Goal: Ask a question

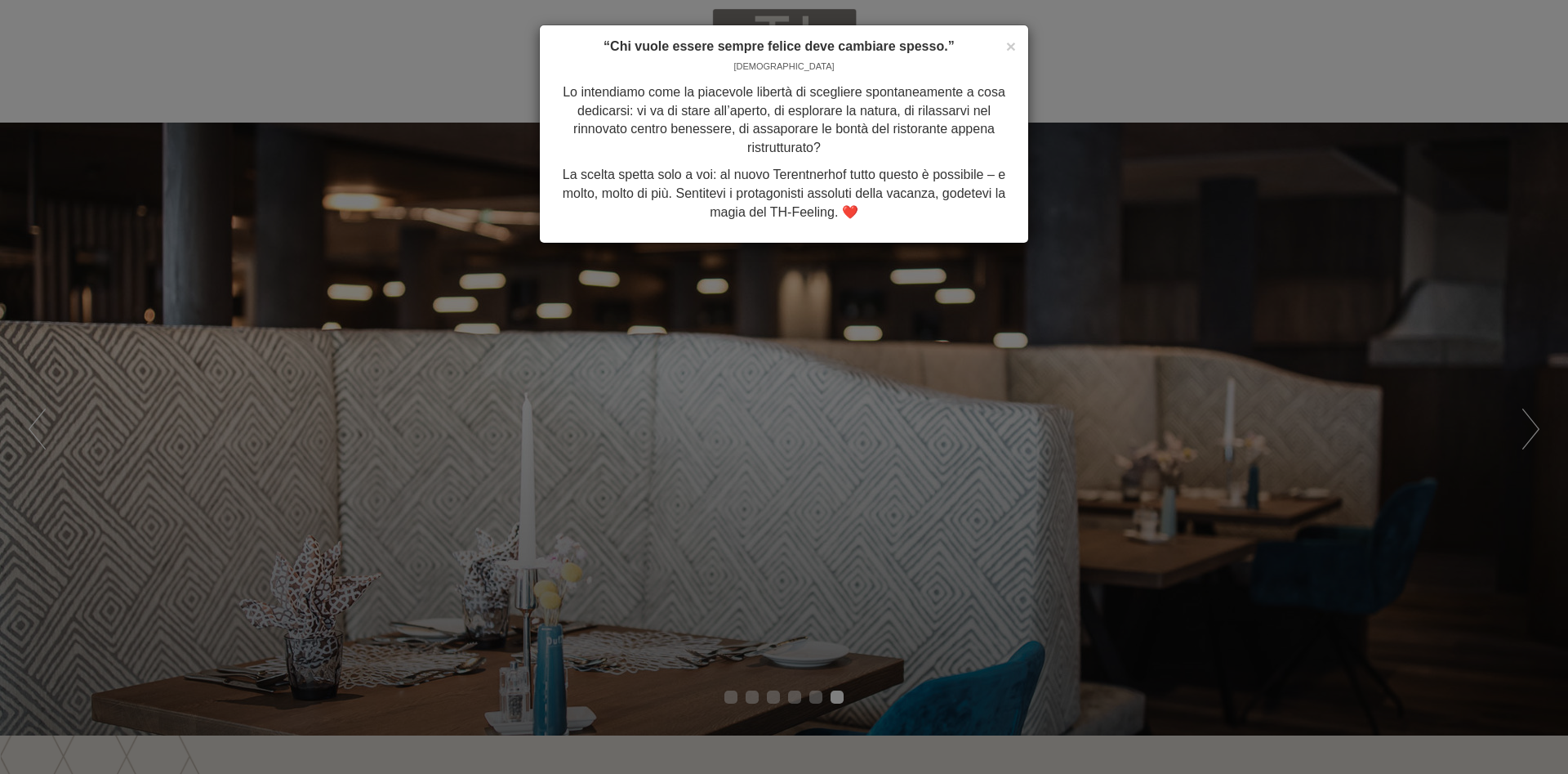
click at [1528, 422] on div "× “Chi vuole essere sempre felice deve cambiare spesso.” [PERSON_NAME] Lo inten…" at bounding box center [784, 387] width 1568 height 774
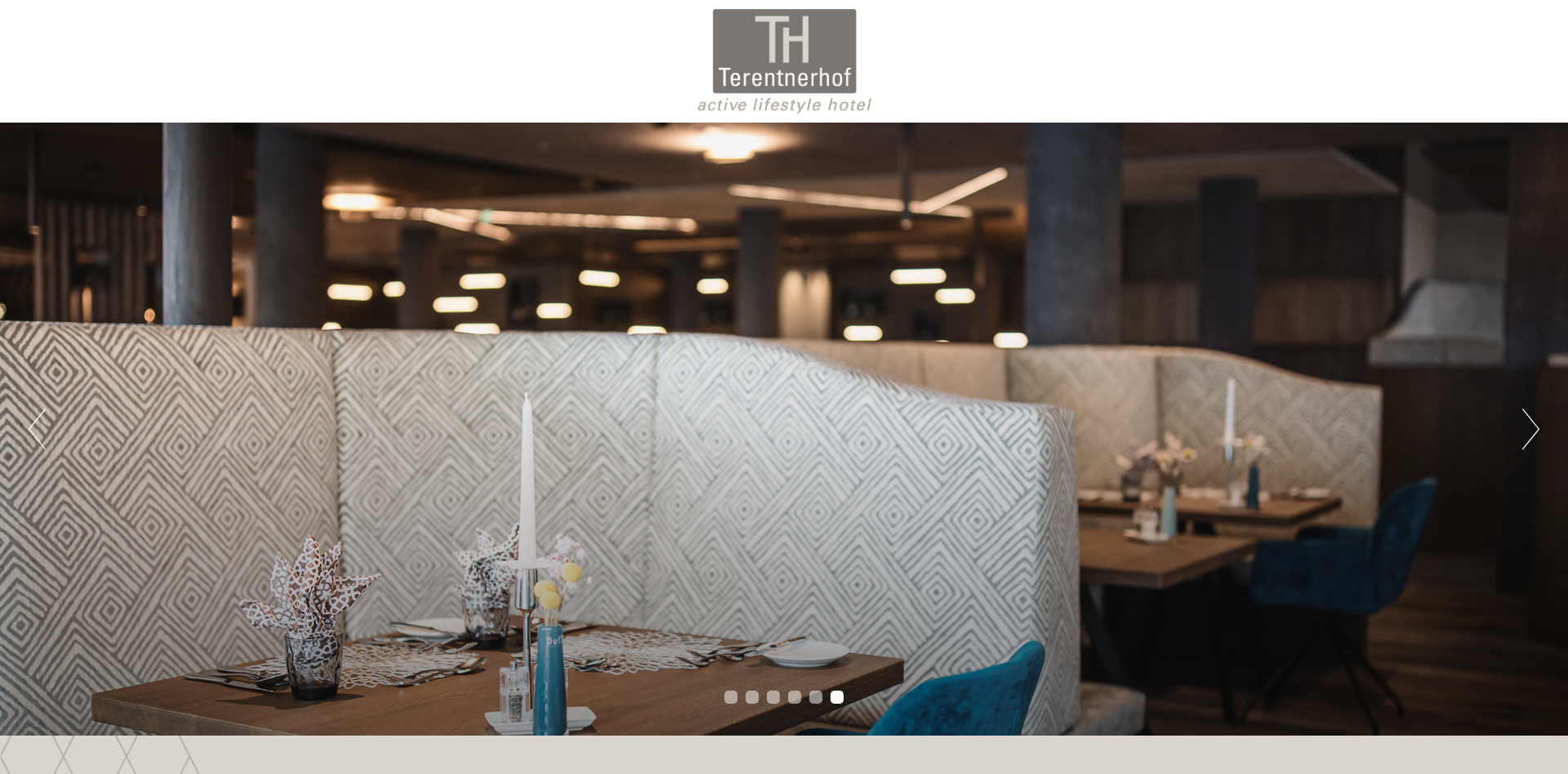
click at [1528, 422] on button "Next" at bounding box center [1530, 428] width 18 height 41
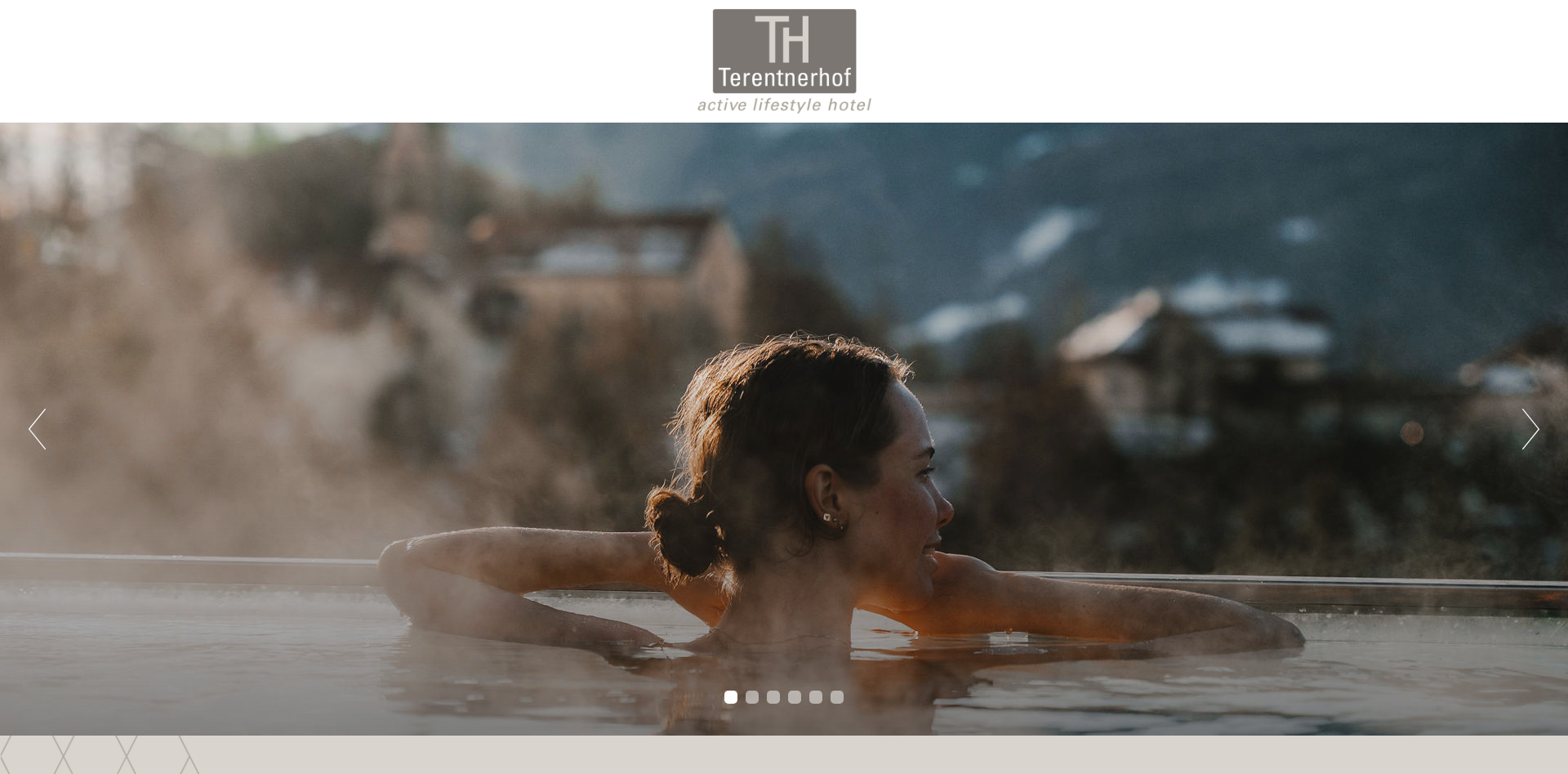
click at [1528, 422] on button "Next" at bounding box center [1530, 428] width 18 height 41
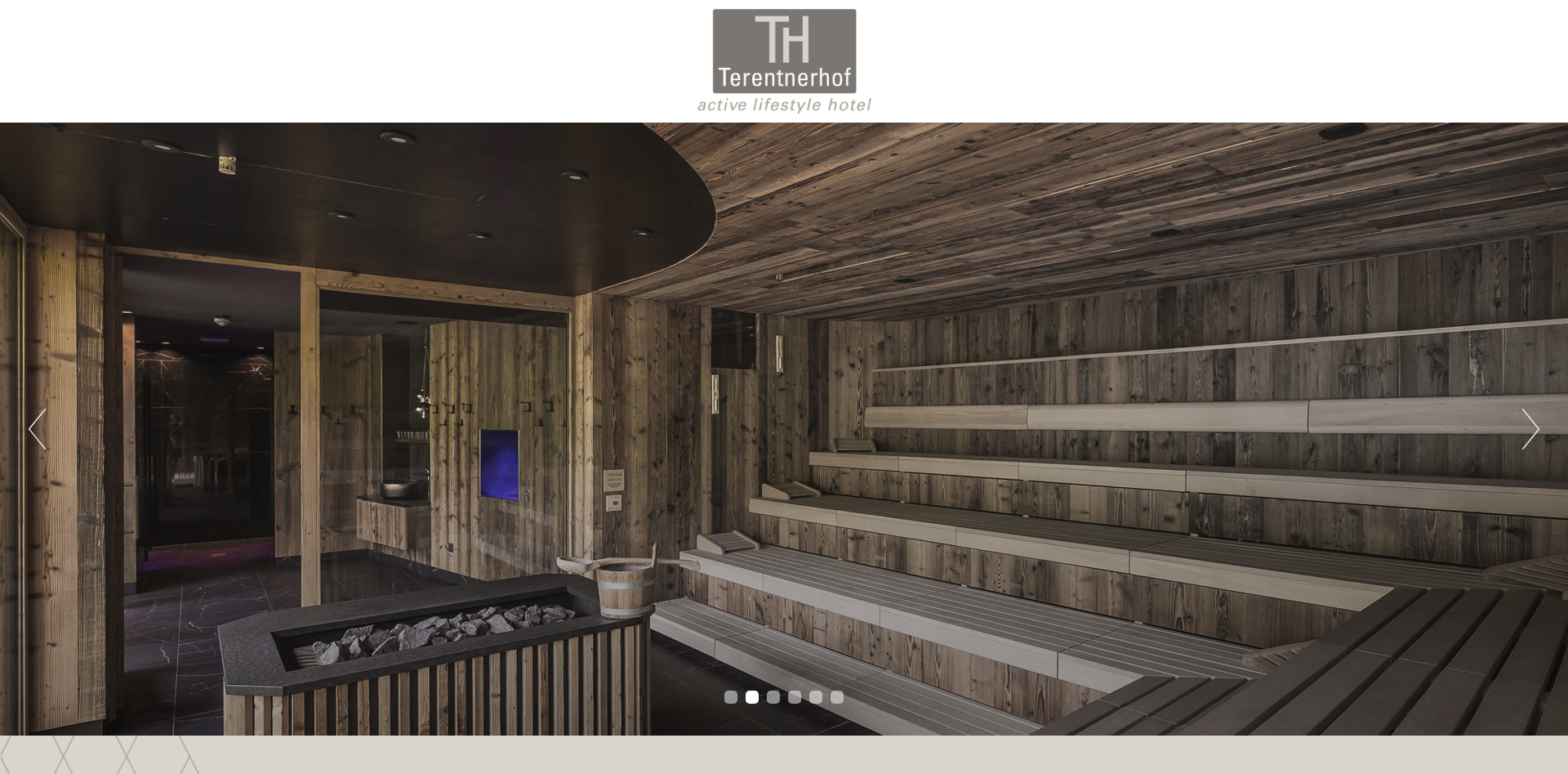
click at [1528, 422] on button "Next" at bounding box center [1530, 428] width 18 height 41
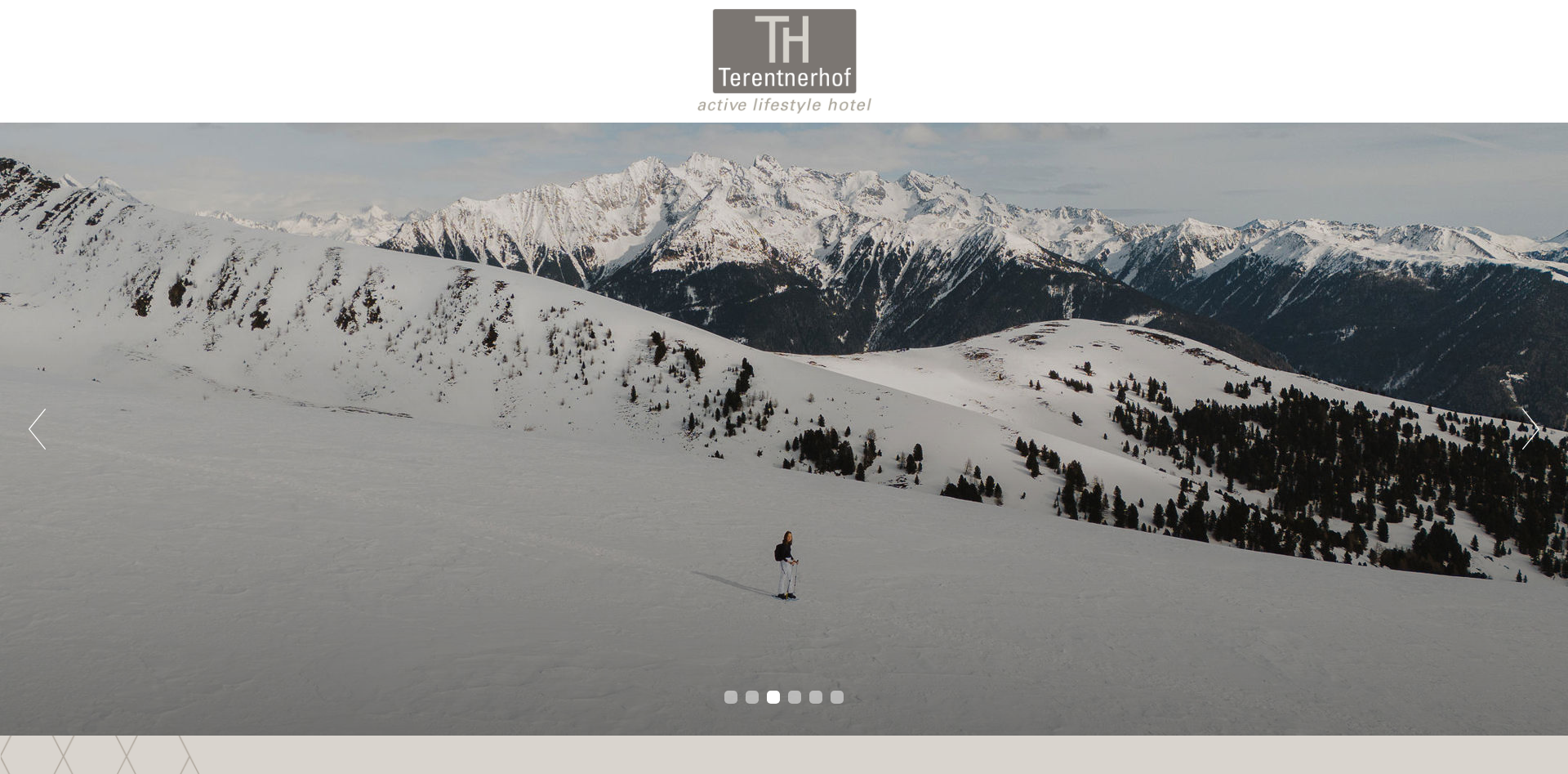
click at [1528, 422] on button "Next" at bounding box center [1530, 428] width 18 height 41
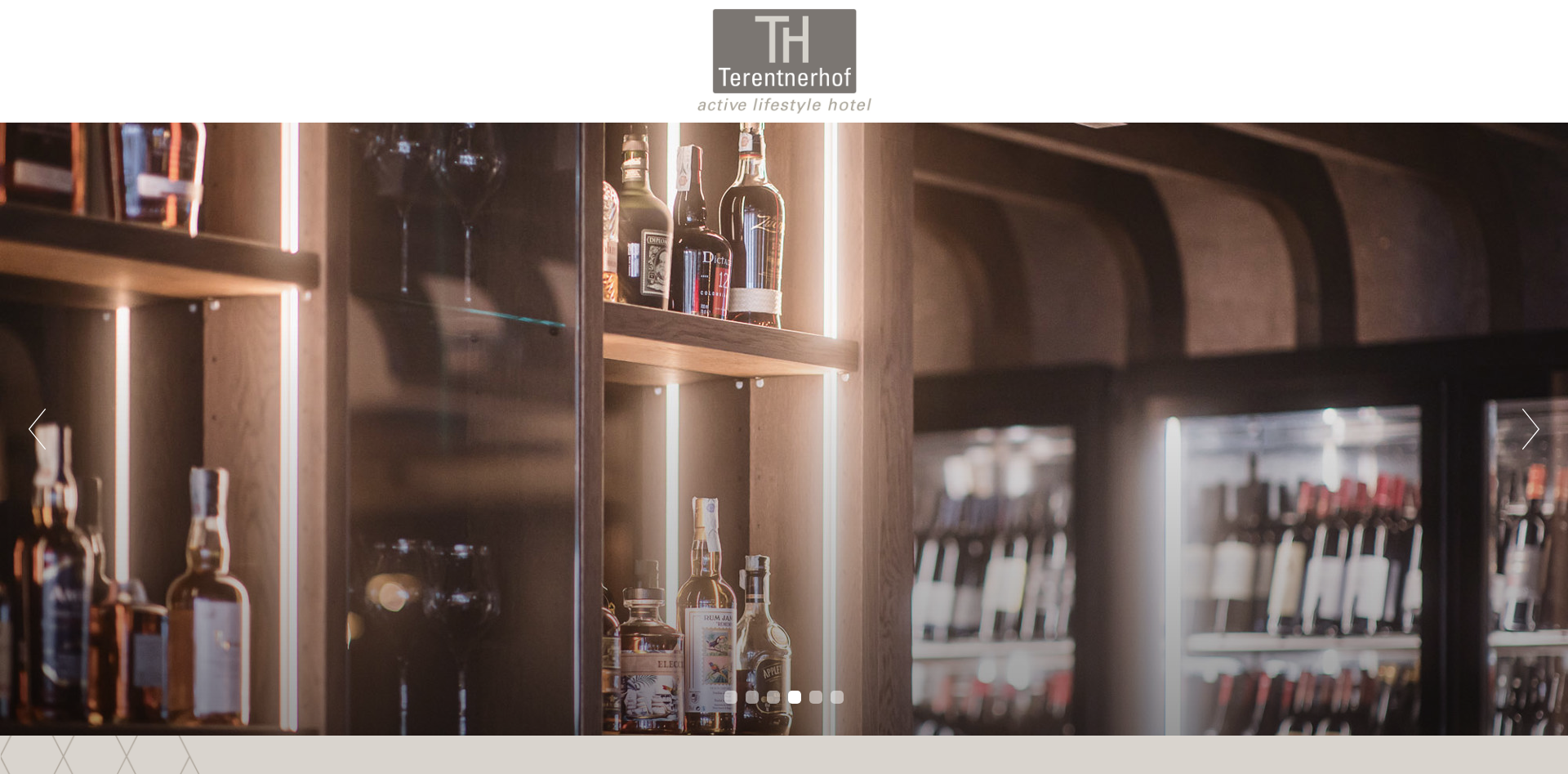
click at [1528, 422] on button "Next" at bounding box center [1530, 428] width 18 height 41
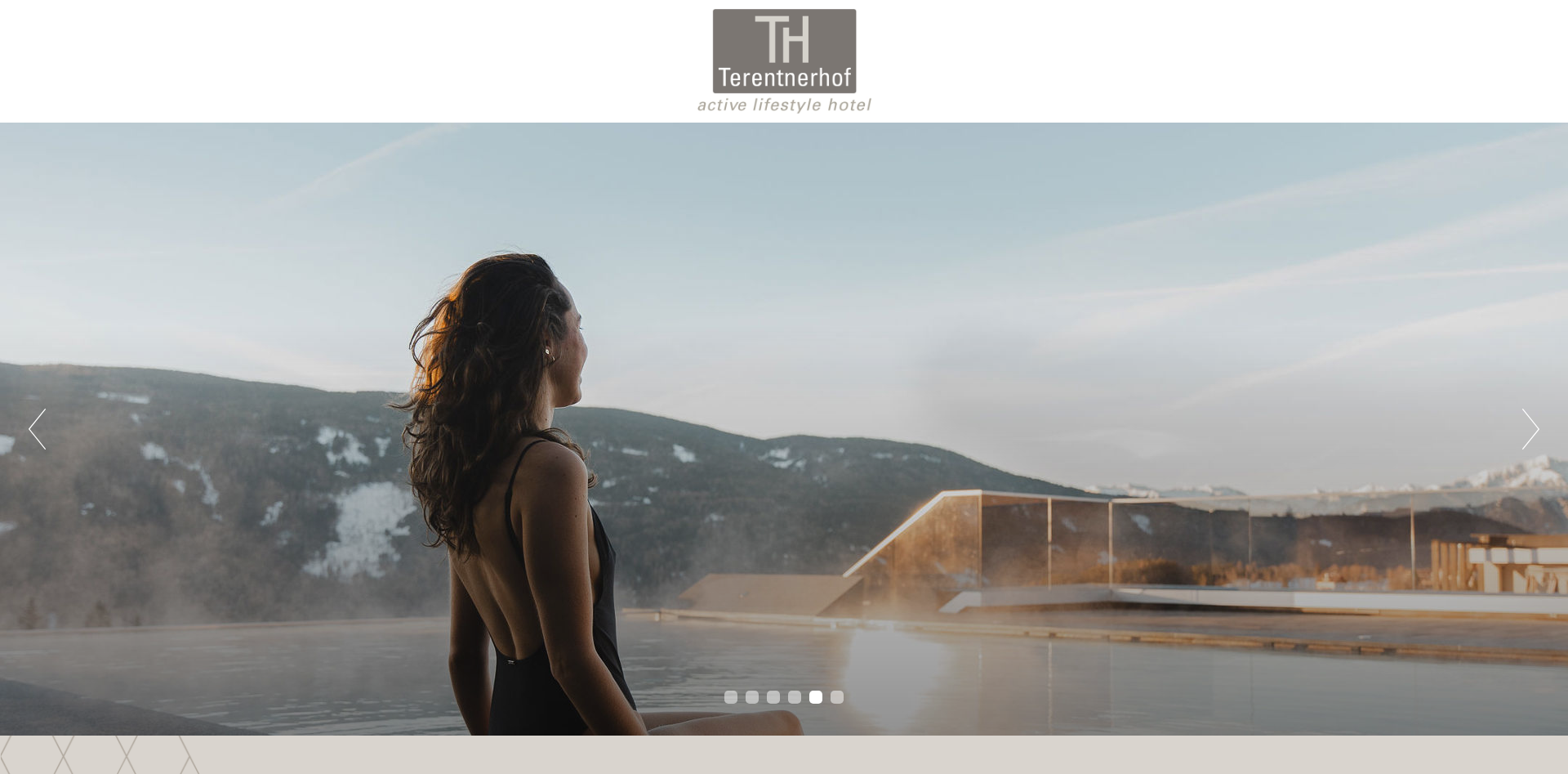
click at [1528, 422] on button "Next" at bounding box center [1530, 428] width 18 height 41
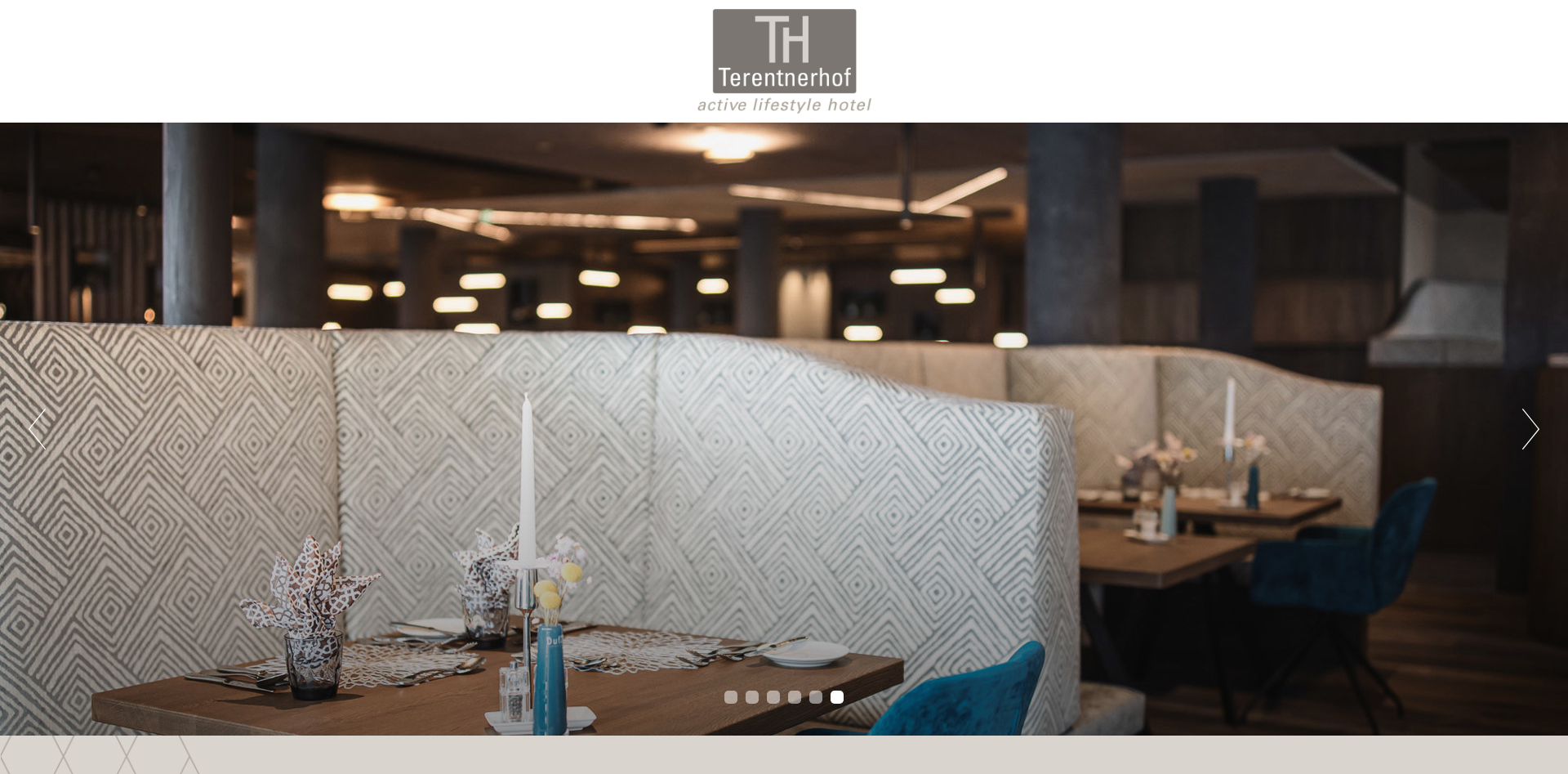
click at [1528, 422] on button "Next" at bounding box center [1530, 428] width 18 height 41
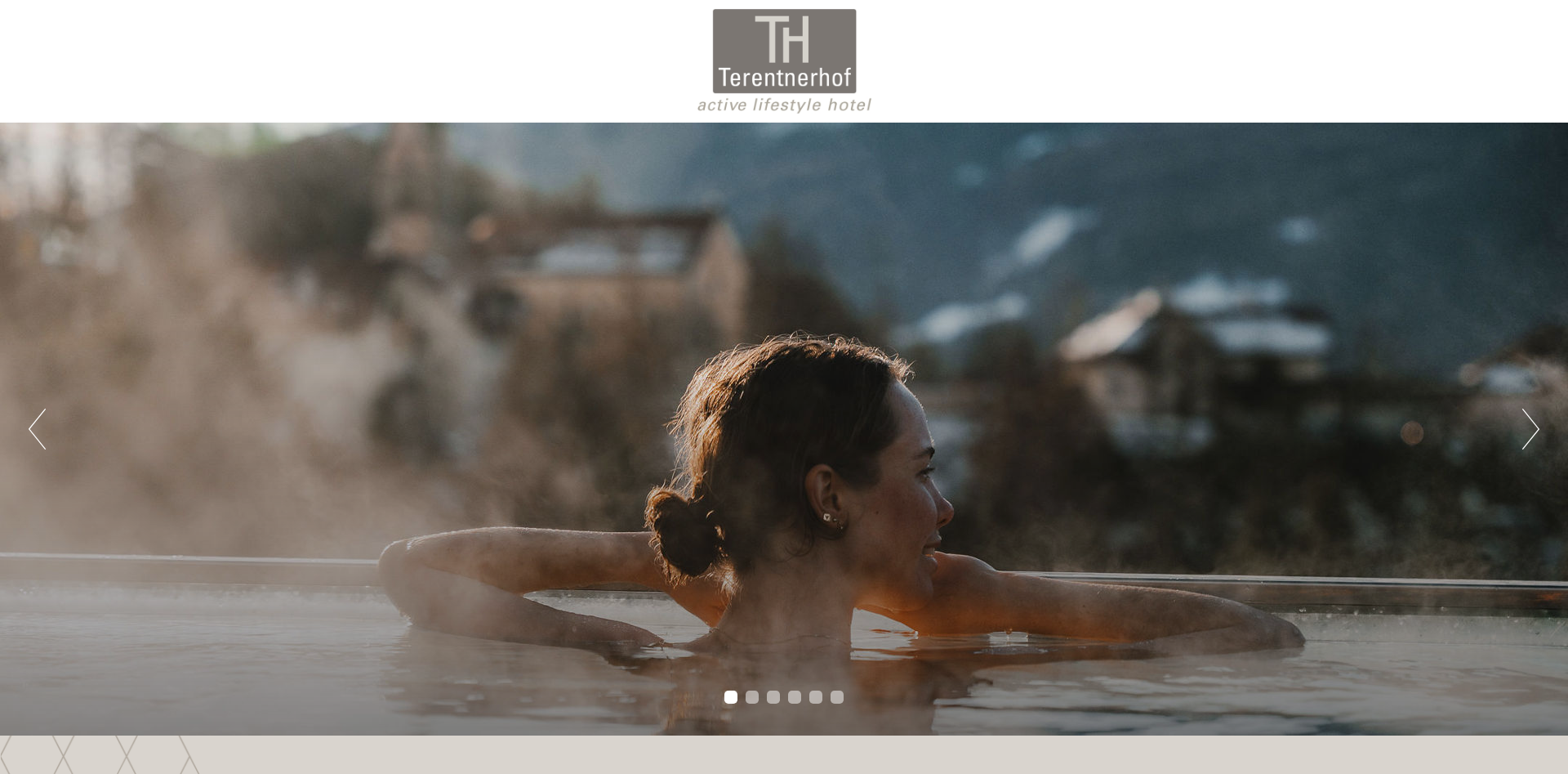
click at [1528, 422] on button "Next" at bounding box center [1530, 428] width 18 height 41
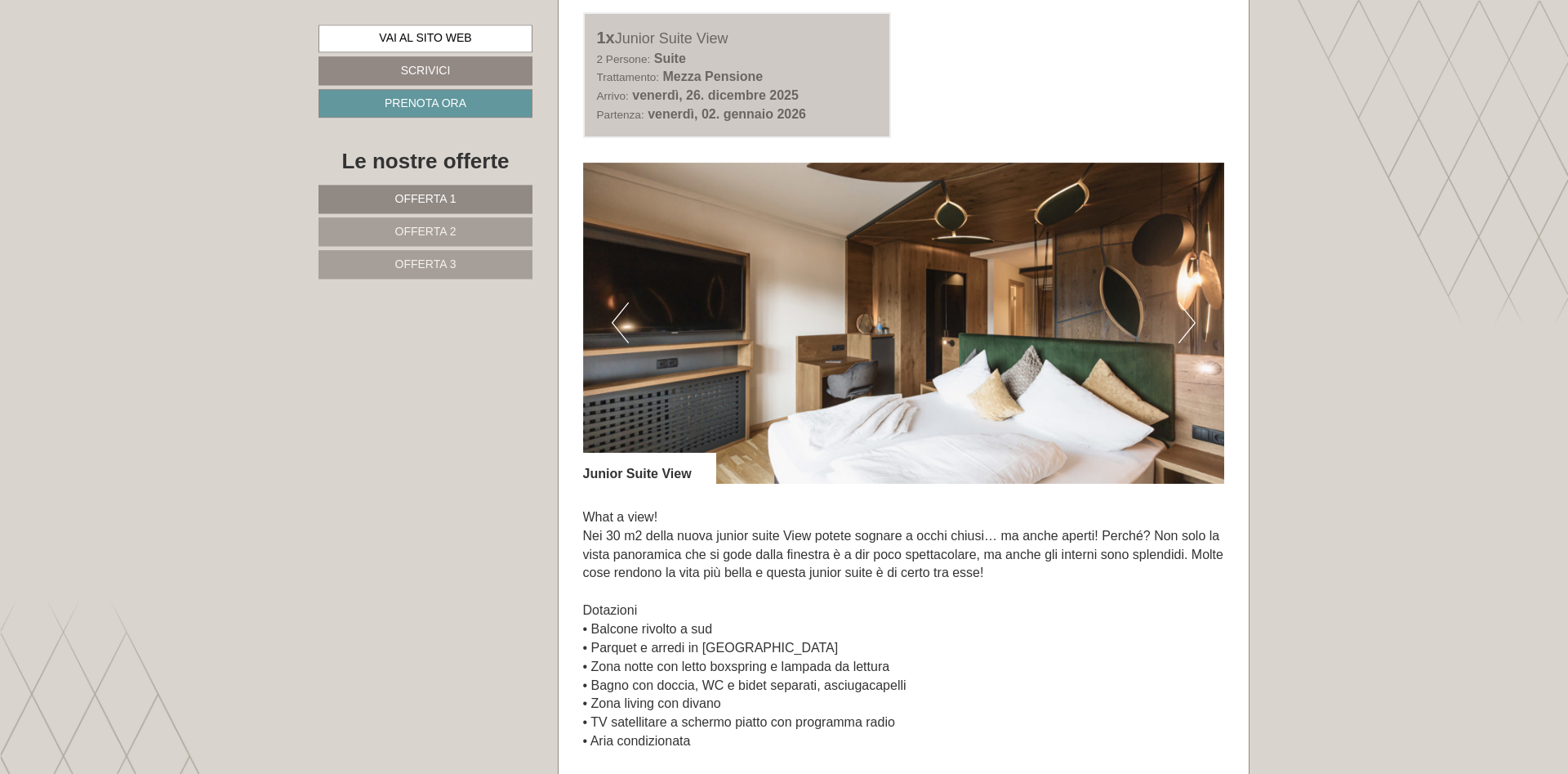
scroll to position [2350, 0]
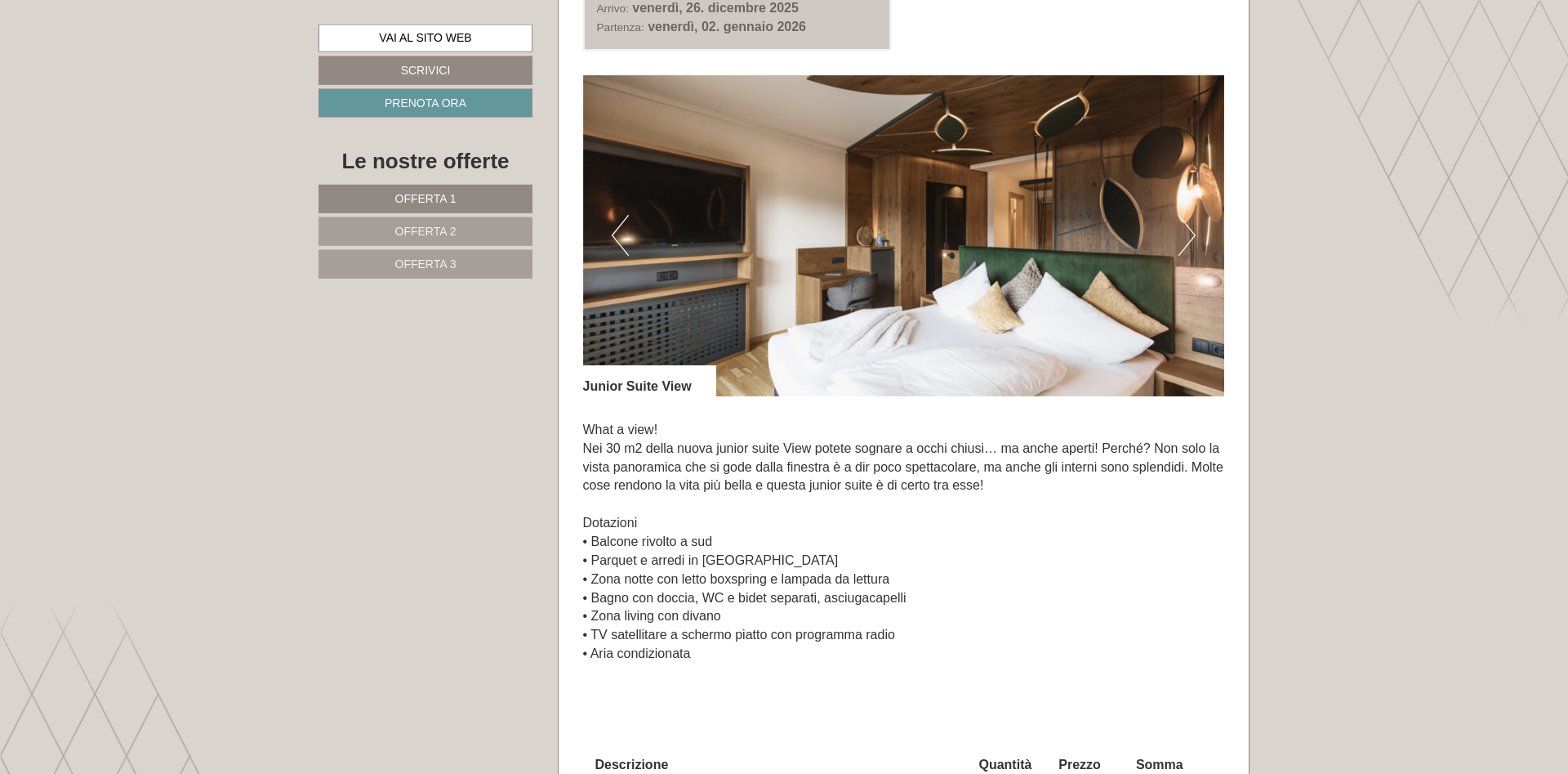
click at [1182, 235] on button "Next" at bounding box center [1187, 235] width 18 height 41
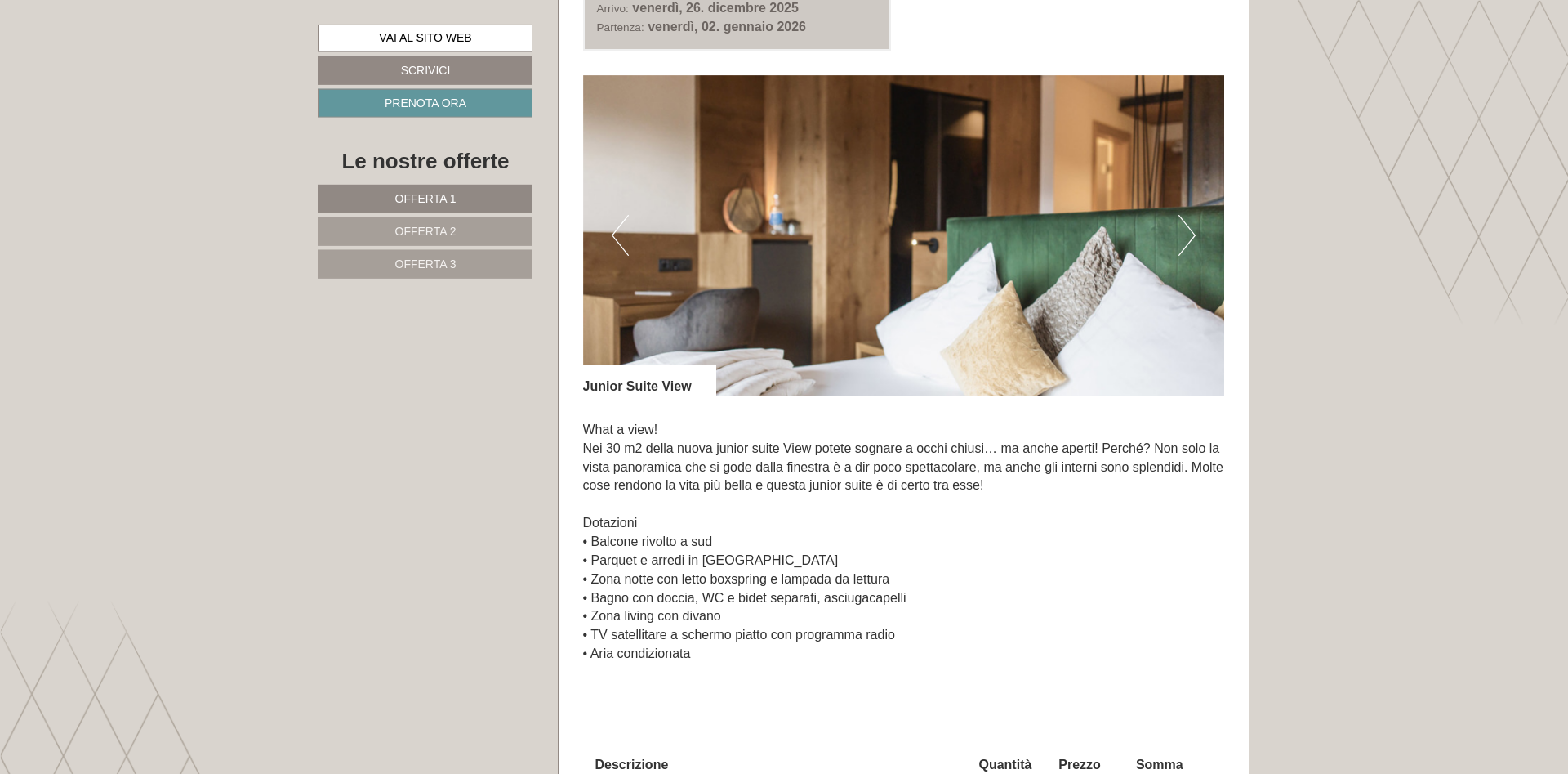
click at [1182, 235] on button "Next" at bounding box center [1187, 235] width 18 height 41
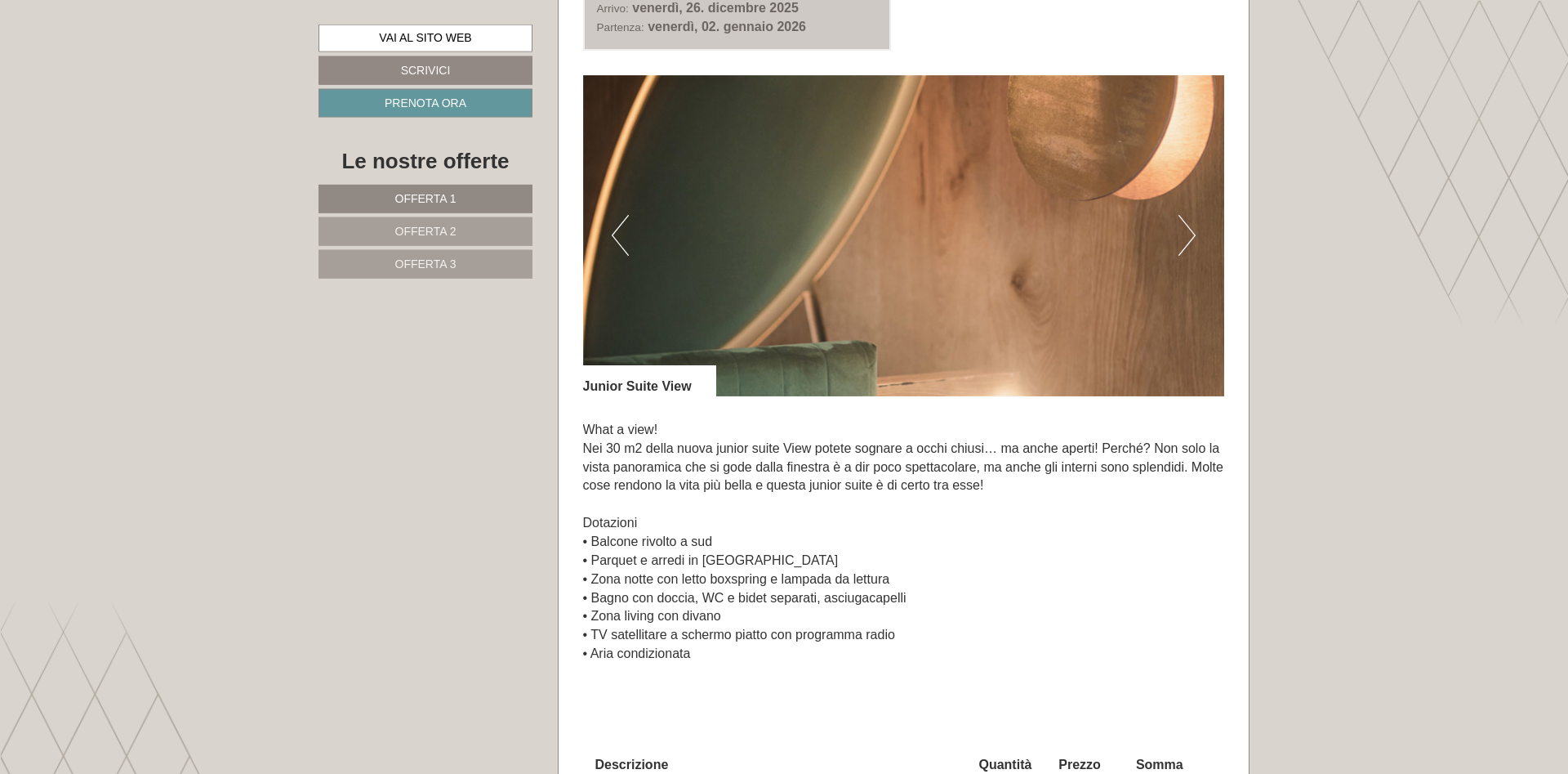
click at [1182, 235] on button "Next" at bounding box center [1187, 235] width 18 height 41
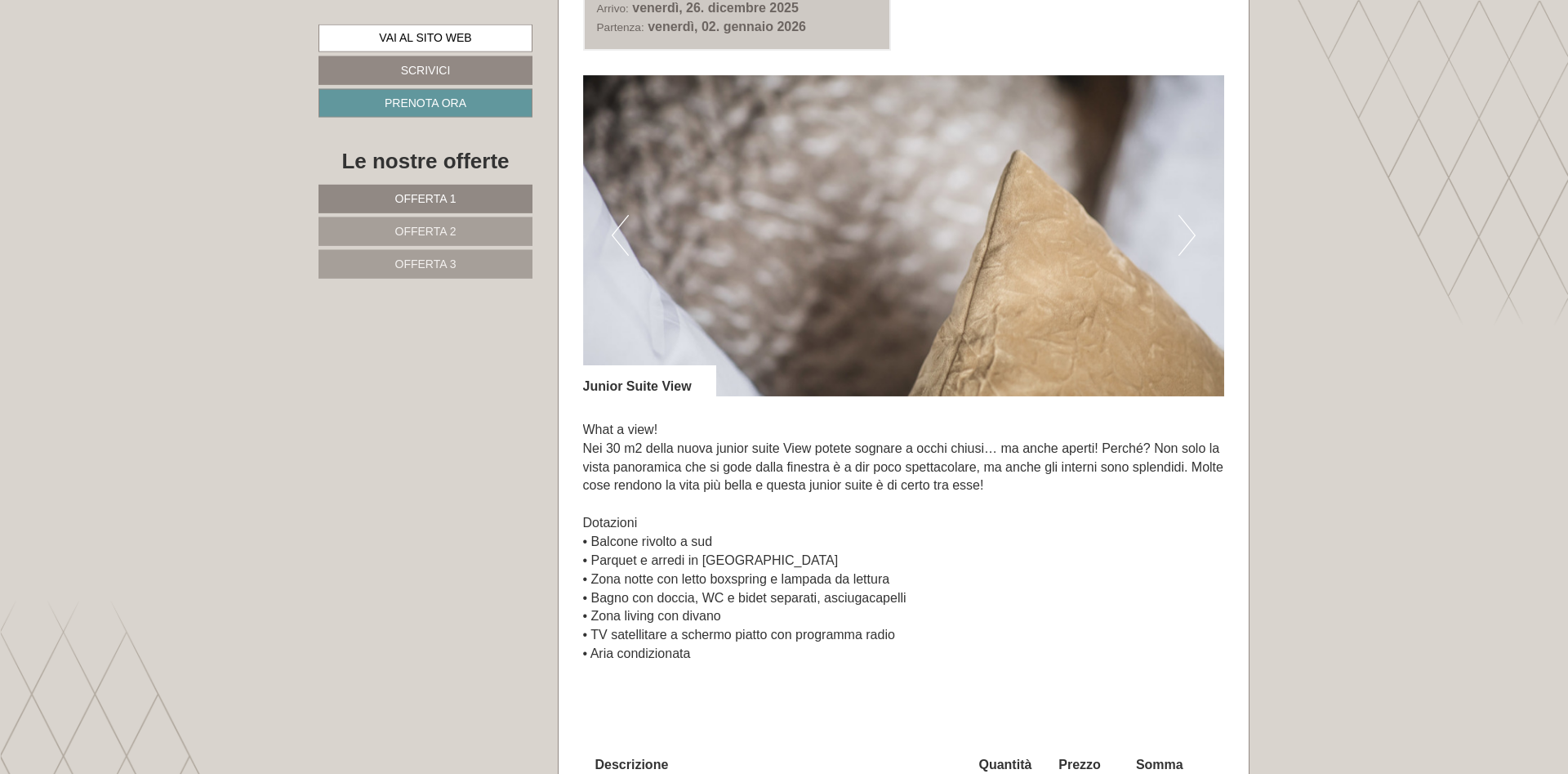
click at [1182, 235] on button "Next" at bounding box center [1187, 235] width 18 height 41
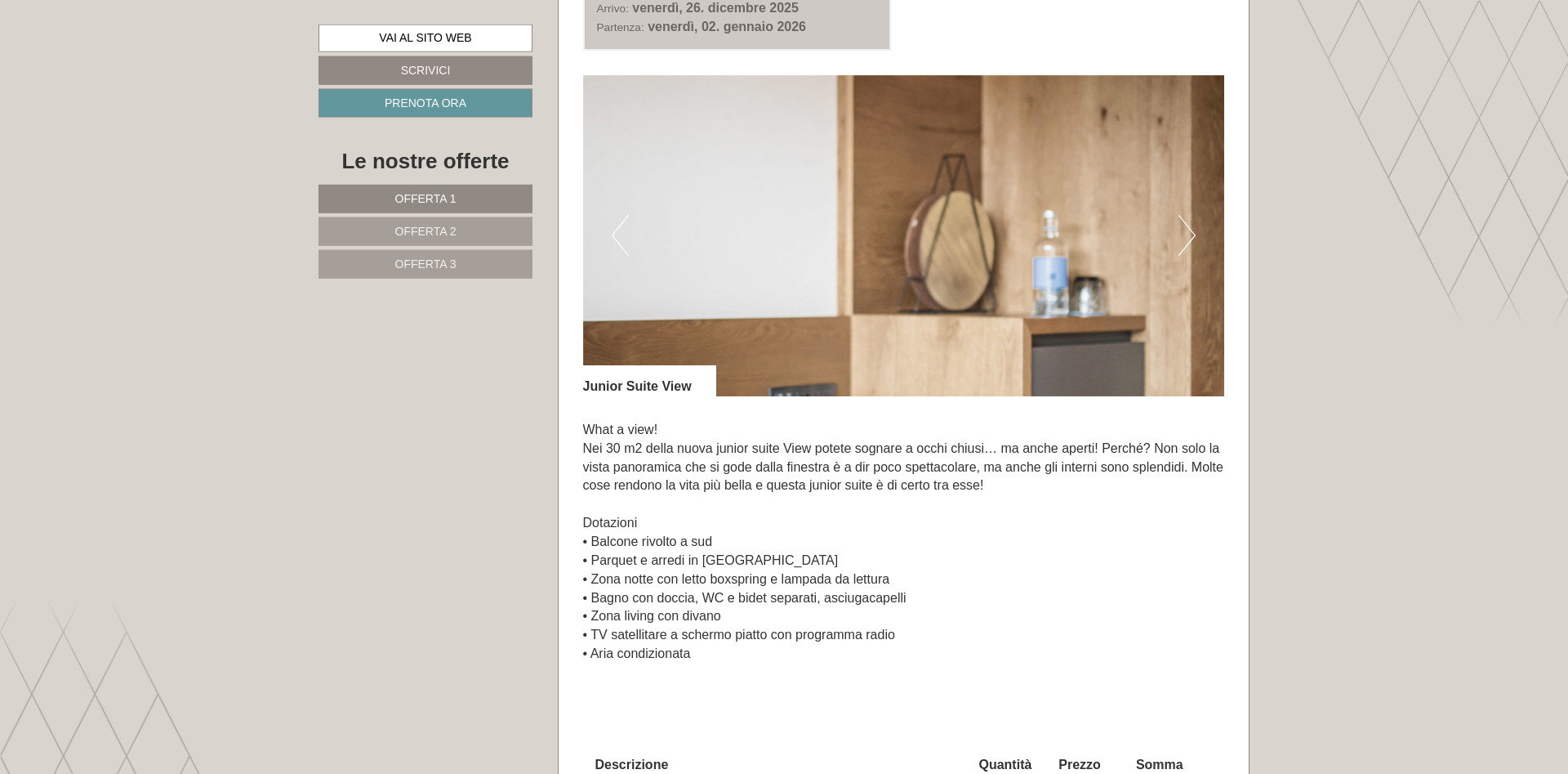
click at [1182, 235] on button "Next" at bounding box center [1187, 235] width 18 height 41
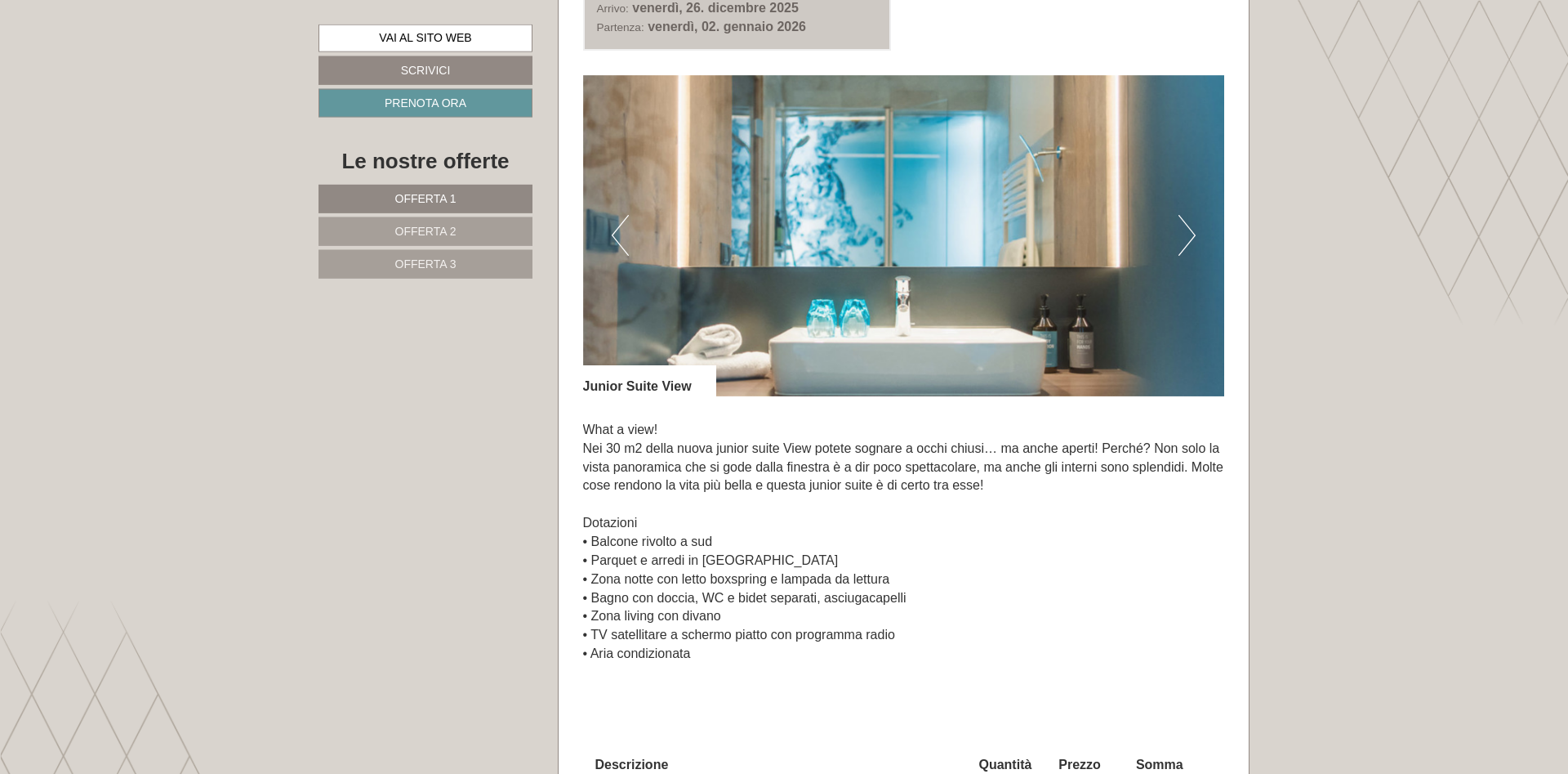
click at [1182, 235] on button "Next" at bounding box center [1187, 235] width 18 height 41
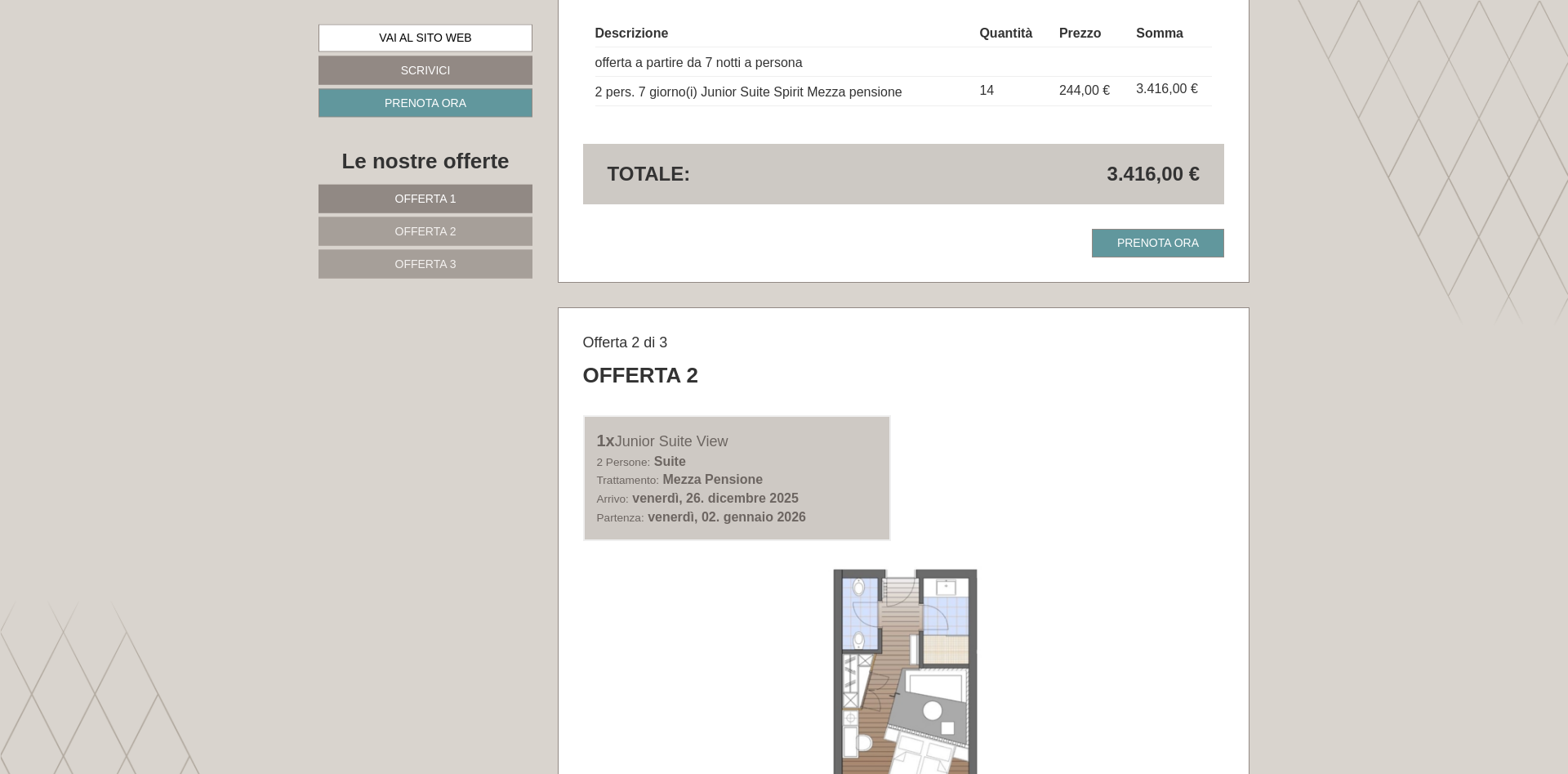
scroll to position [1885, 0]
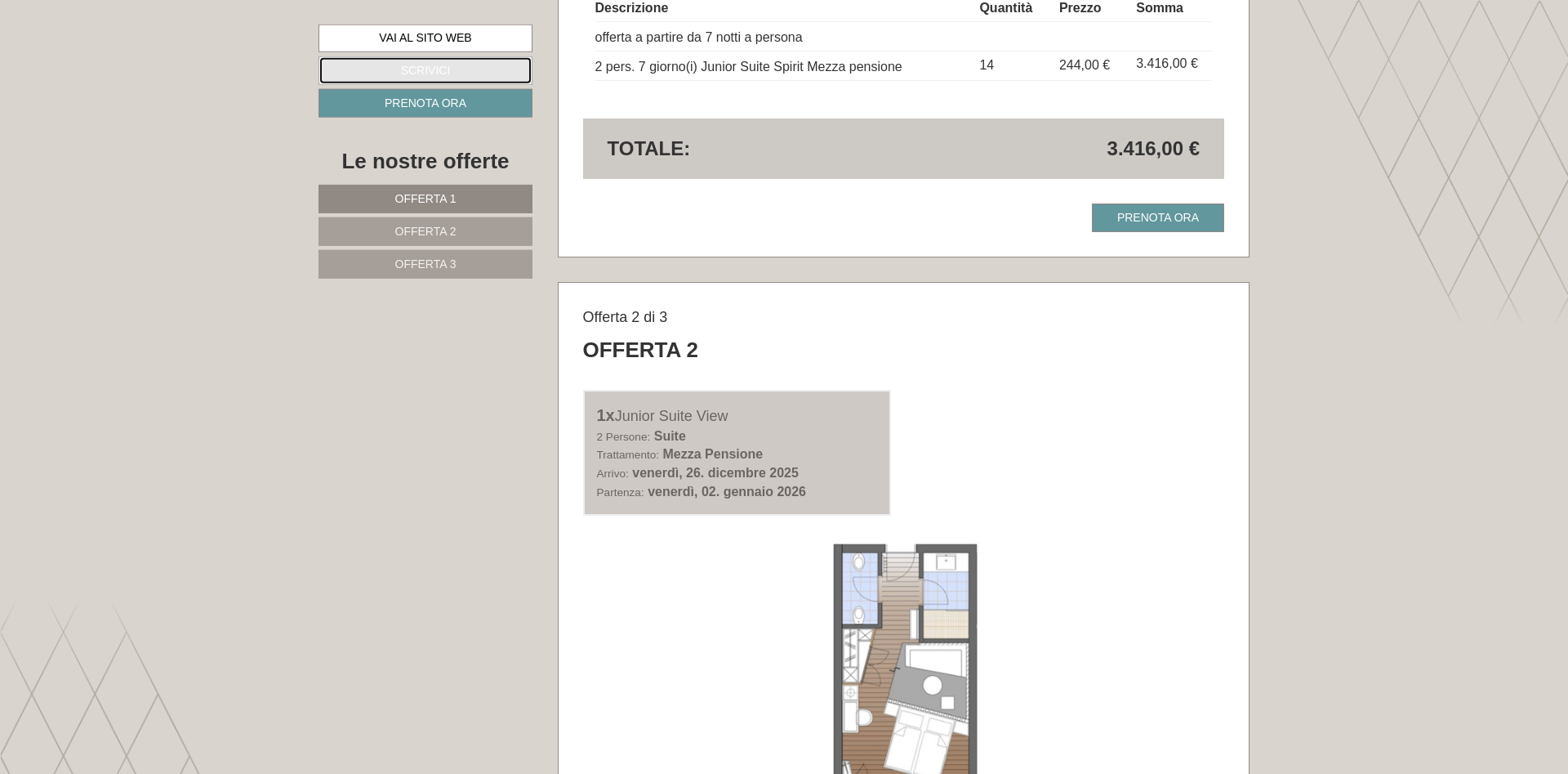
click at [411, 69] on link "Scrivici" at bounding box center [426, 70] width 214 height 28
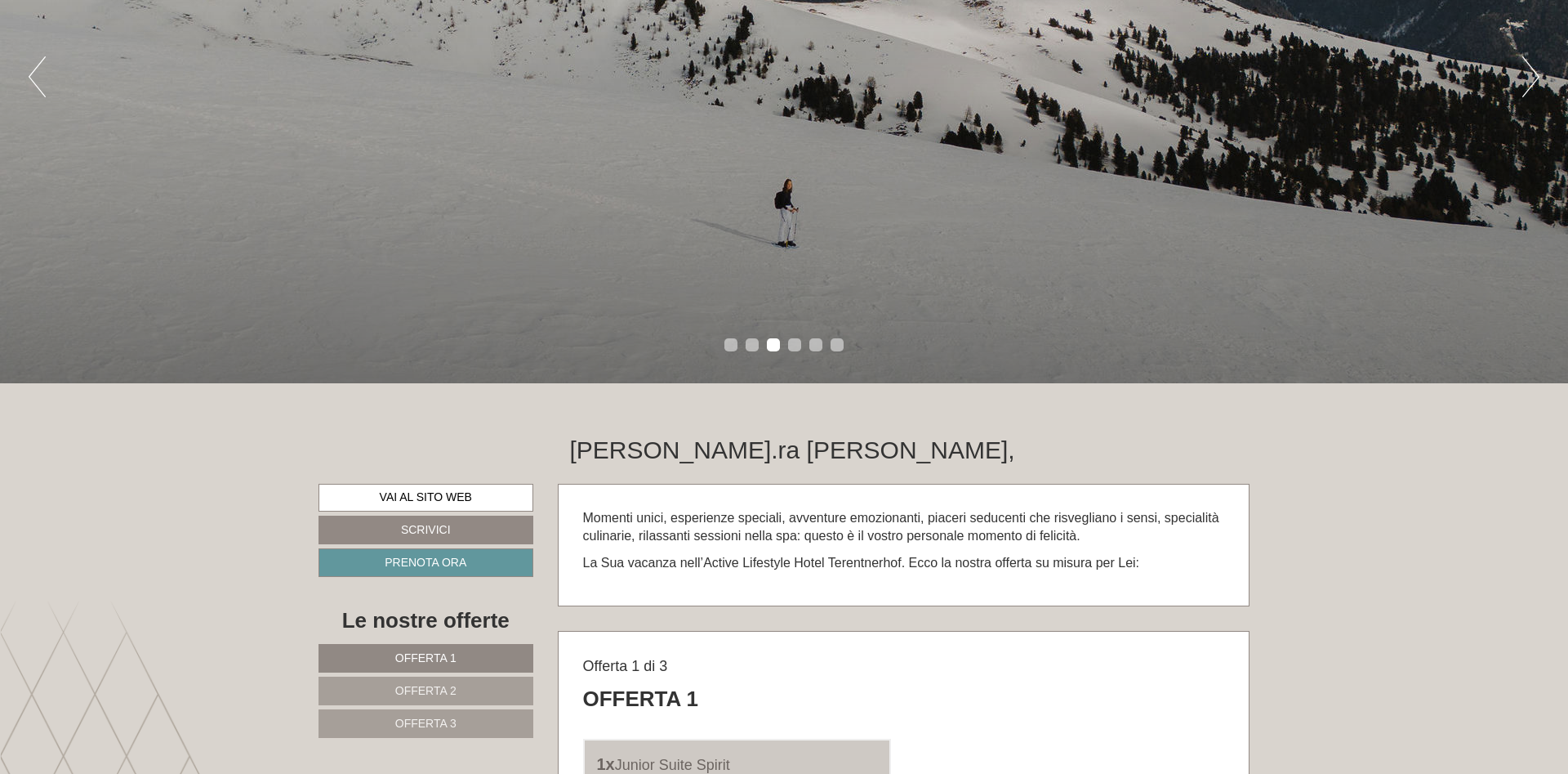
scroll to position [465, 0]
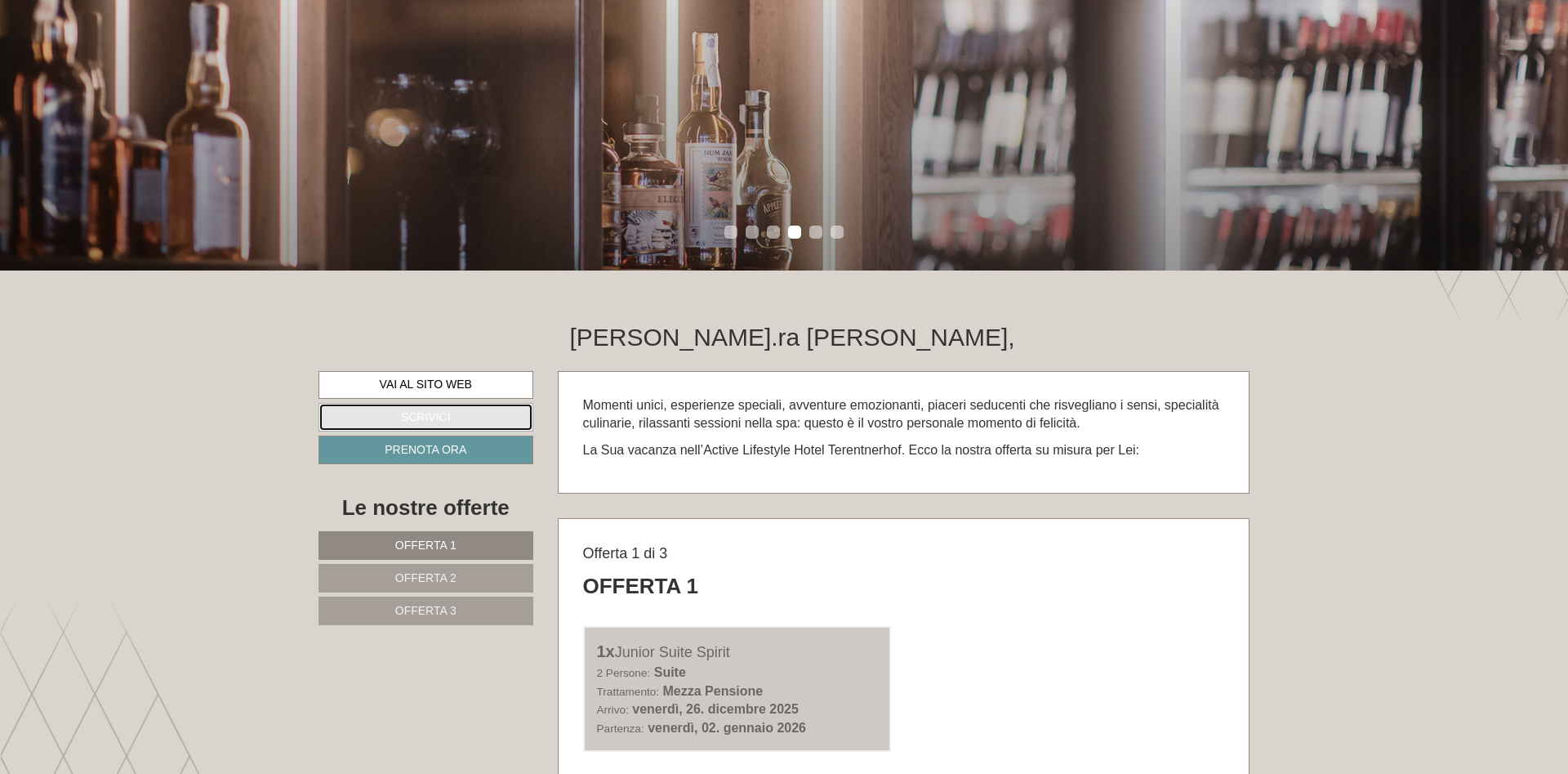
click at [416, 416] on link "Scrivici" at bounding box center [426, 417] width 215 height 28
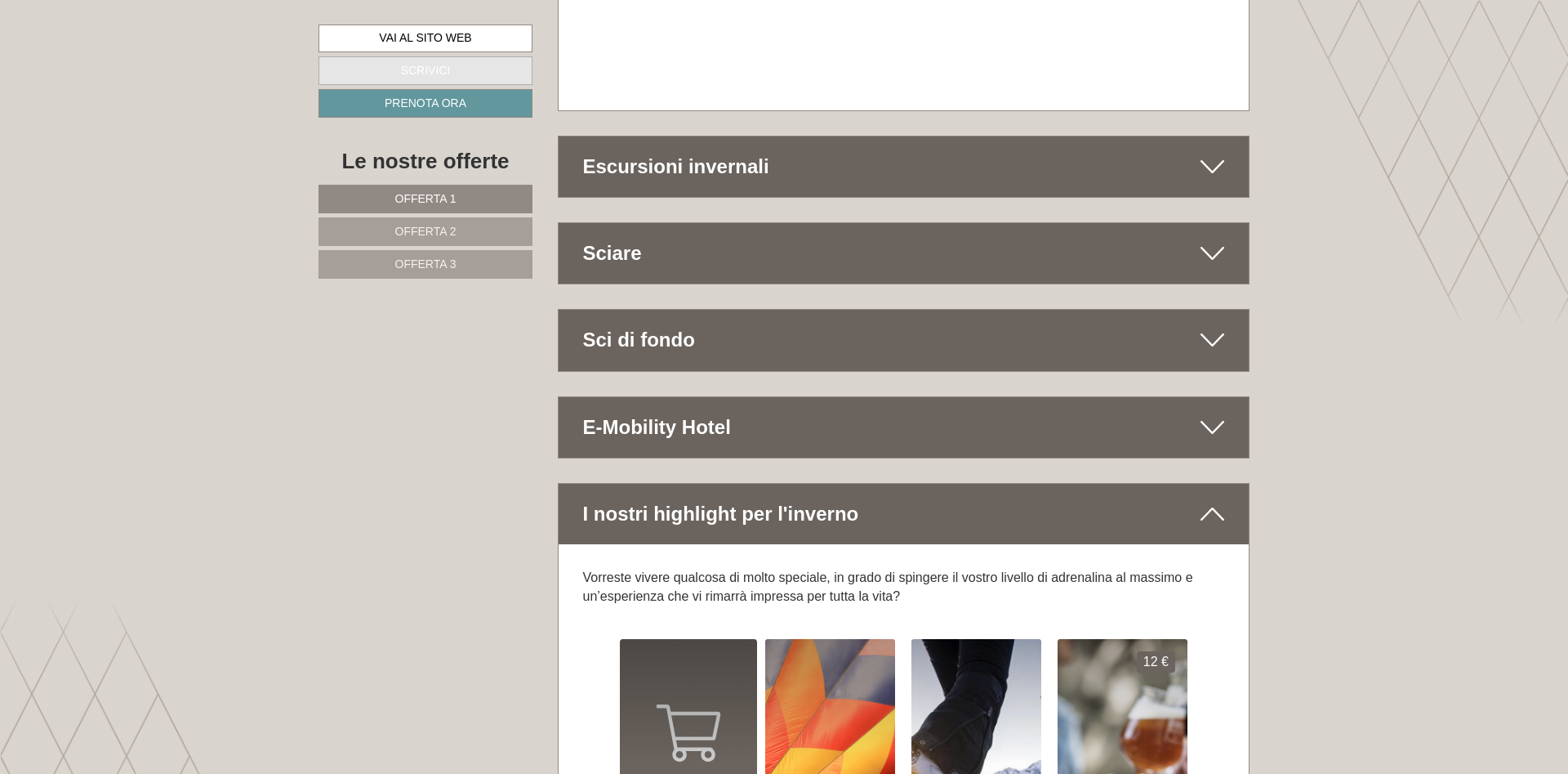
scroll to position [10872, 0]
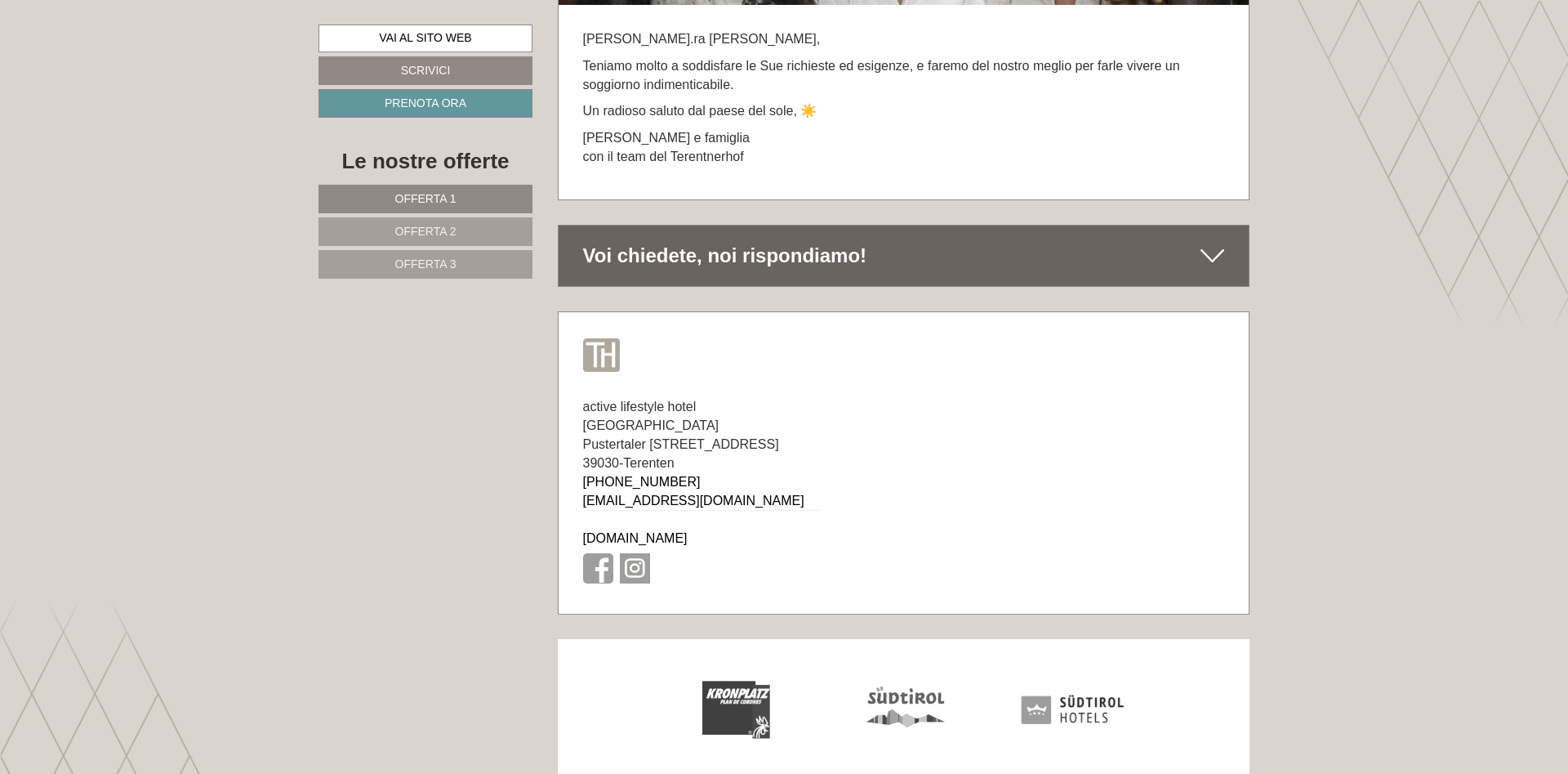
click at [1212, 242] on icon at bounding box center [1212, 255] width 23 height 28
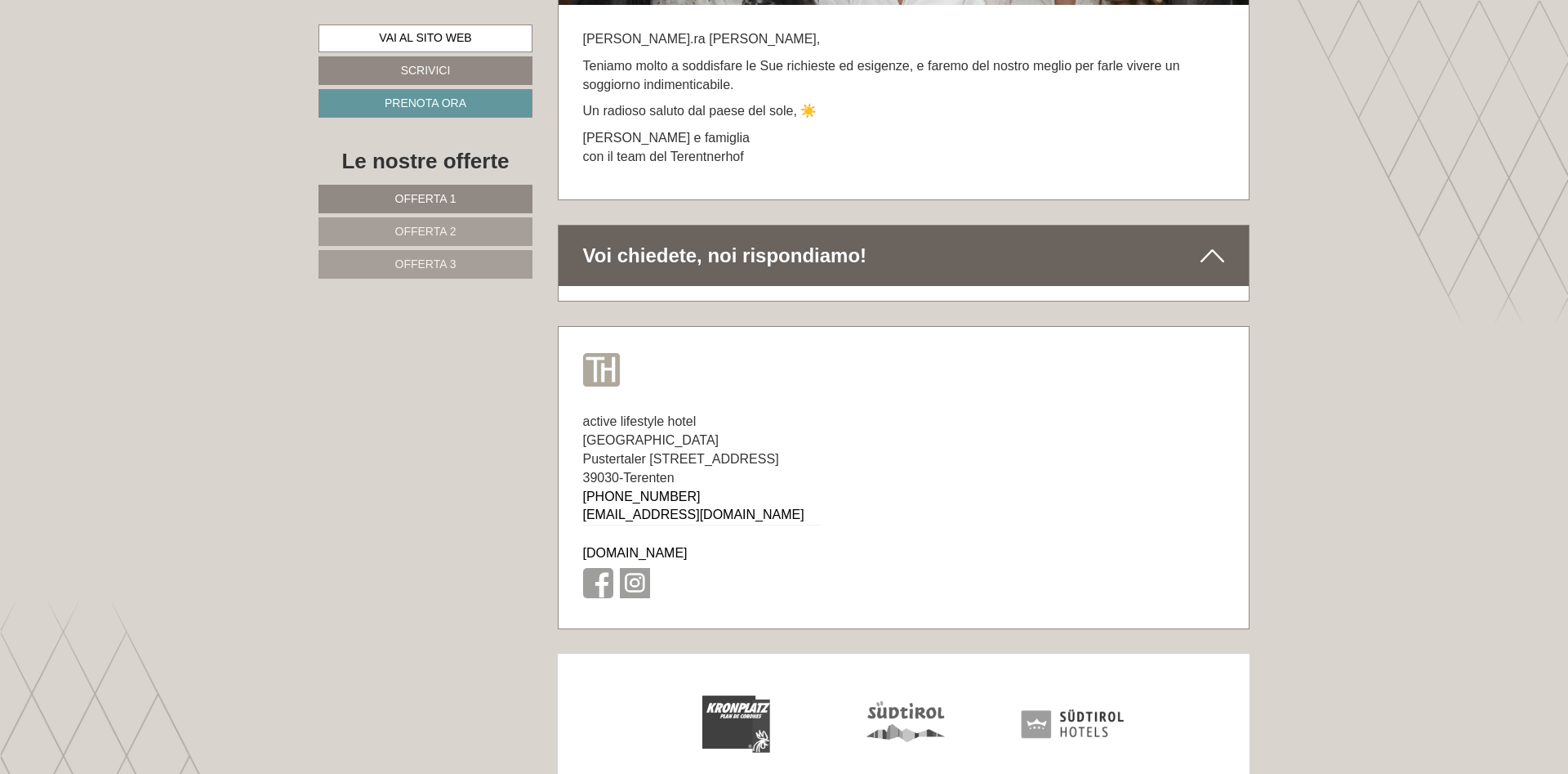
scroll to position [0, 0]
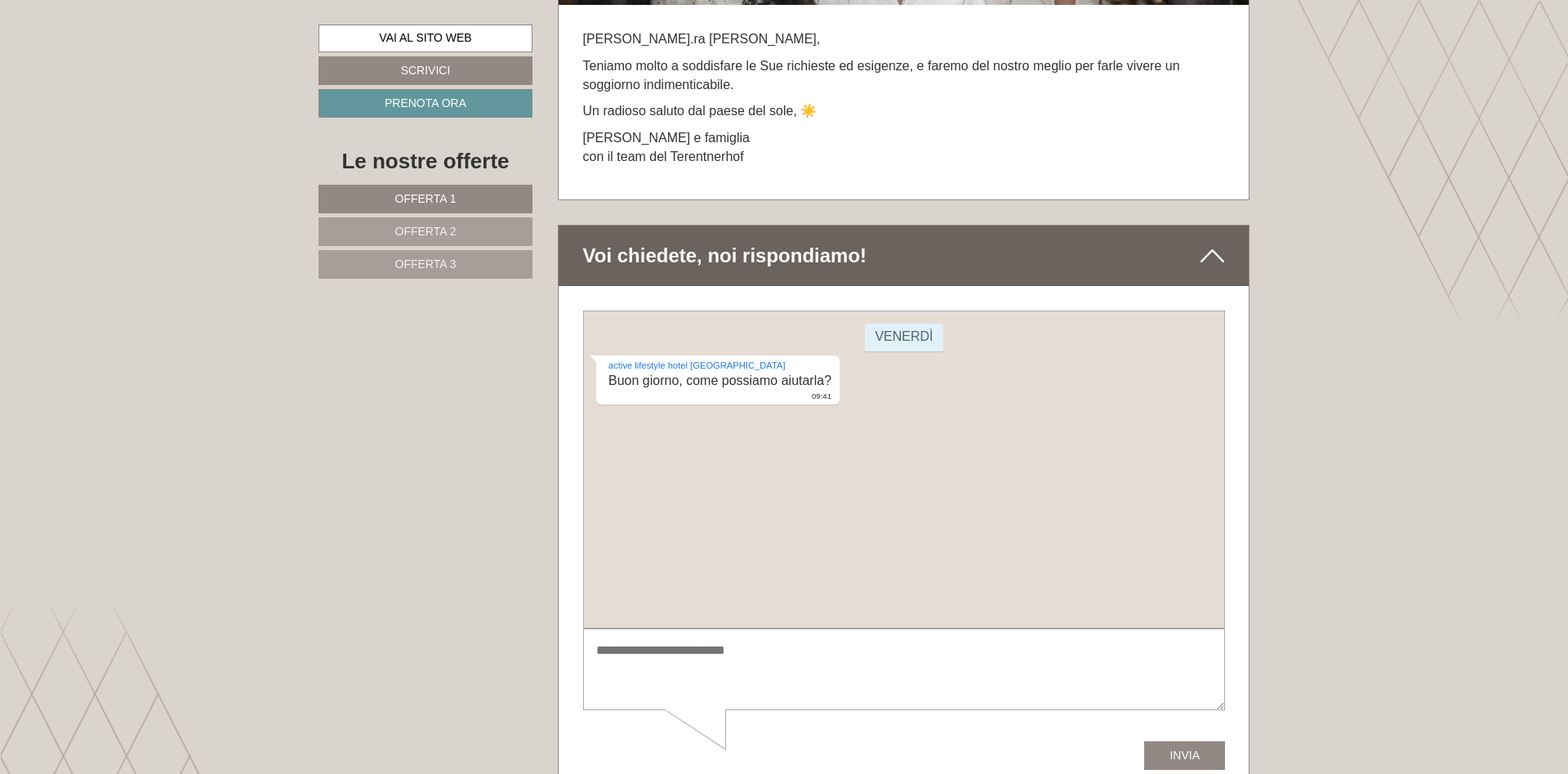
click at [714, 427] on div "[DATE] active lifestyle hotel Terentnerhof Buon giorno, come possiamo aiutarla?…" at bounding box center [903, 469] width 642 height 318
click at [616, 431] on div "[DATE] active lifestyle hotel Terentnerhof Buon giorno, come possiamo aiutarla?…" at bounding box center [903, 469] width 642 height 318
click at [854, 383] on div "active lifestyle hotel Terentnerhof Buon giorno, come possiamo aiutarla? 09:41" at bounding box center [903, 382] width 615 height 54
click at [668, 468] on div "[DATE] active lifestyle hotel Terentnerhof Buon giorno, come possiamo aiutarla?…" at bounding box center [903, 469] width 642 height 318
click at [605, 520] on div "[DATE] active lifestyle hotel Terentnerhof Buon giorno, come possiamo aiutarla?…" at bounding box center [903, 469] width 642 height 318
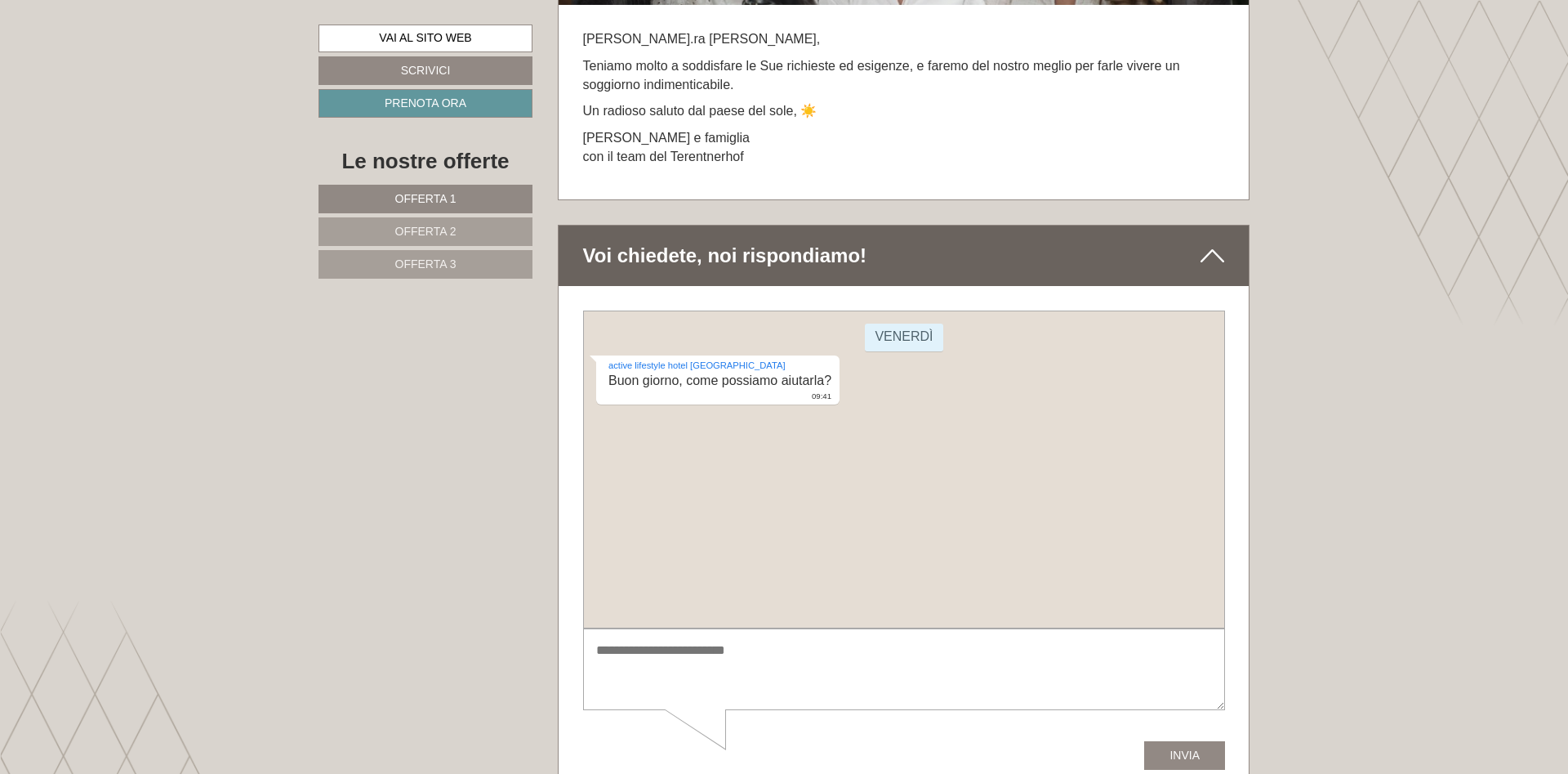
click at [605, 647] on textarea at bounding box center [903, 669] width 642 height 83
click at [907, 679] on textarea "**********" at bounding box center [903, 669] width 642 height 83
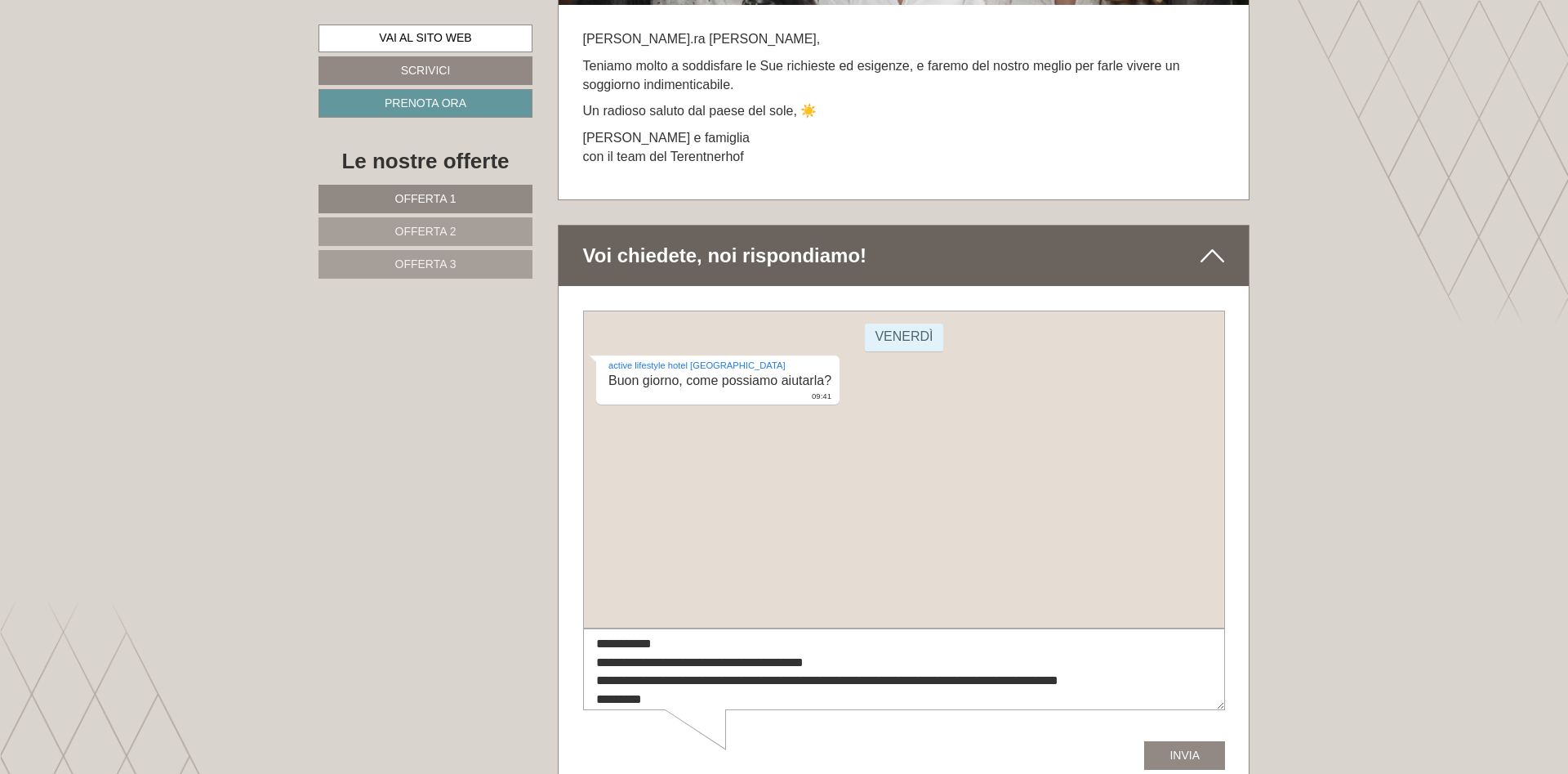
scroll to position [23, 0]
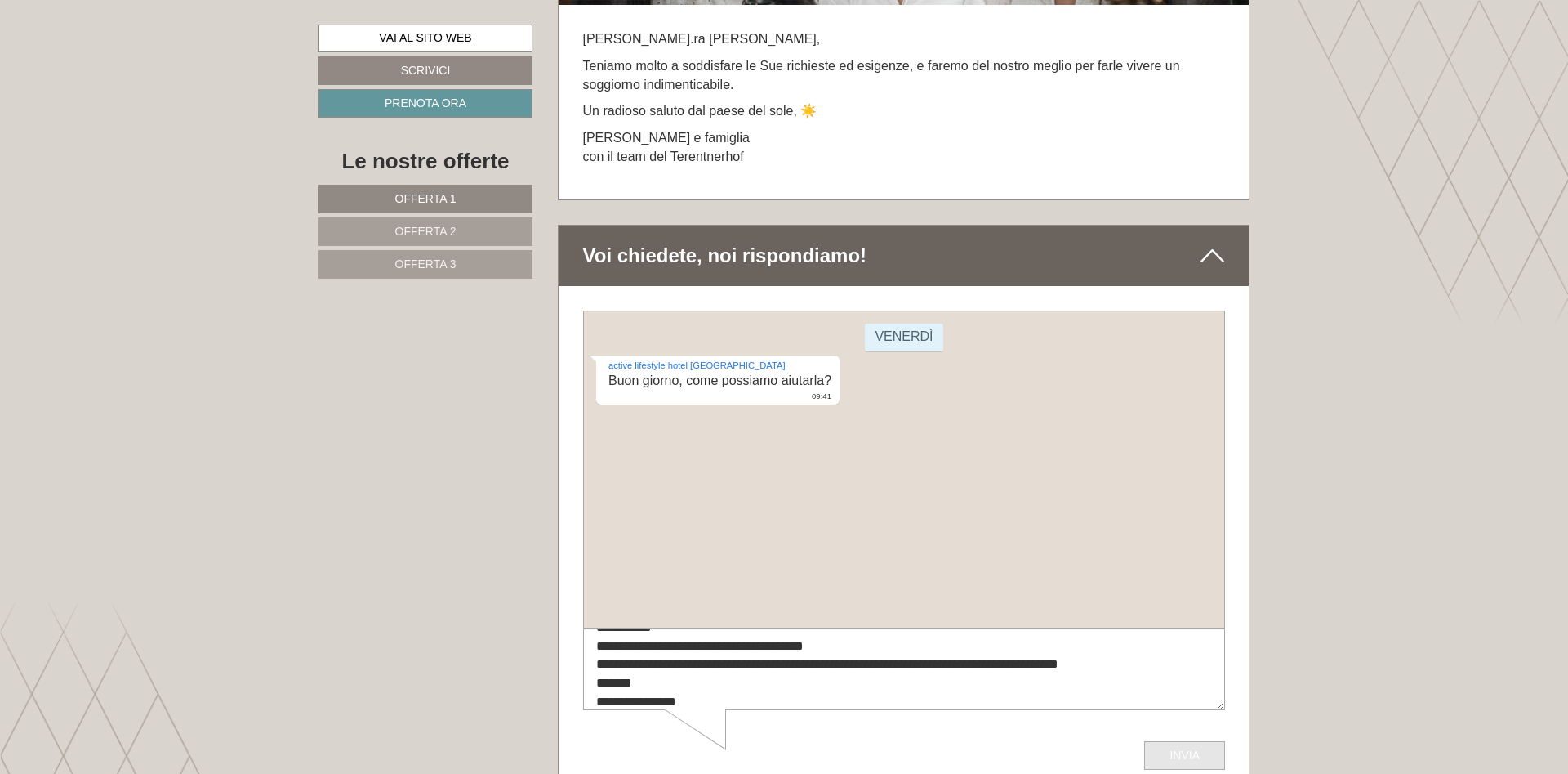
type textarea "**********"
click at [1188, 760] on button "Invia" at bounding box center [1183, 756] width 81 height 28
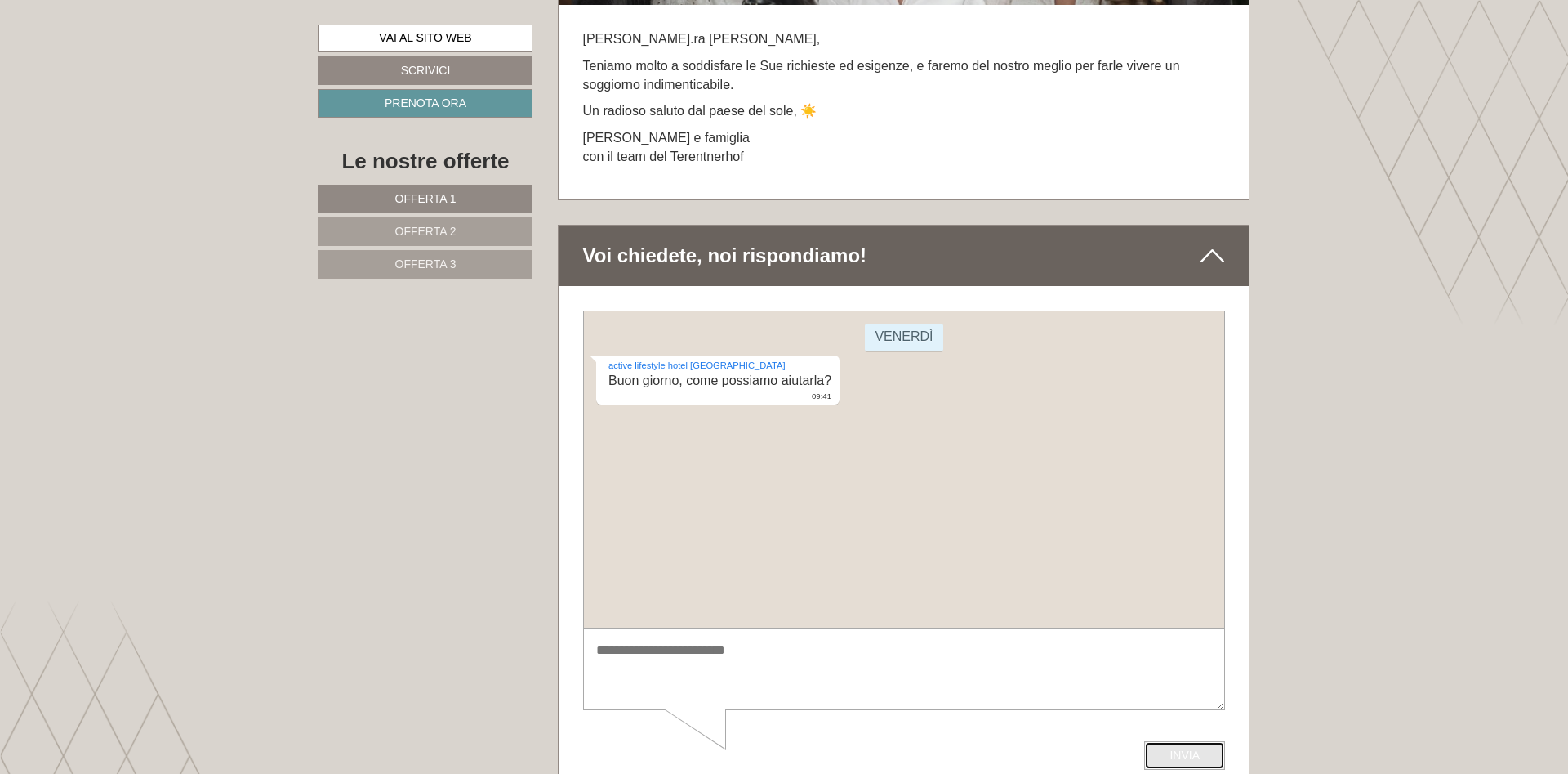
scroll to position [0, 0]
